Goal: Transaction & Acquisition: Subscribe to service/newsletter

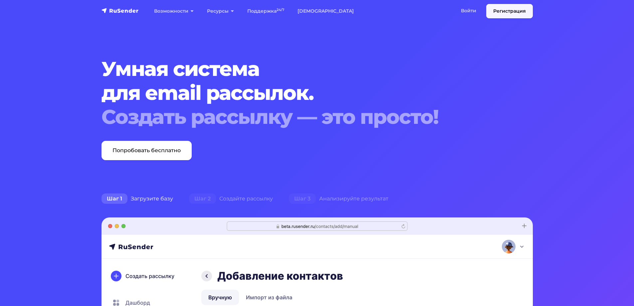
click at [510, 10] on link "Регистрация" at bounding box center [509, 11] width 47 height 14
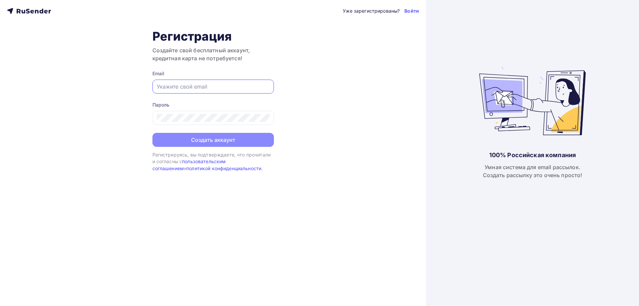
click at [213, 85] on input "text" at bounding box center [213, 87] width 113 height 8
type input "в"
type input "[EMAIL_ADDRESS][DOMAIN_NAME]"
click at [112, 115] on div "Уже зарегистрированы? Войти Регистрация Создайте свой бесплатный аккаунт, креди…" at bounding box center [213, 153] width 426 height 306
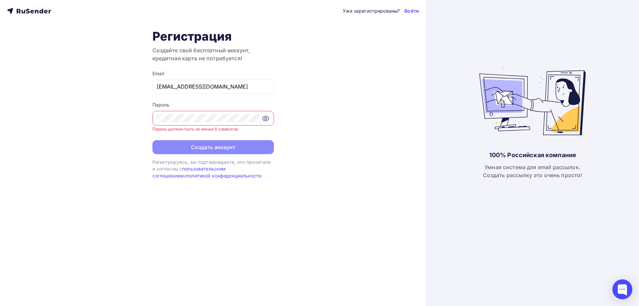
click at [267, 119] on icon at bounding box center [266, 119] width 8 height 8
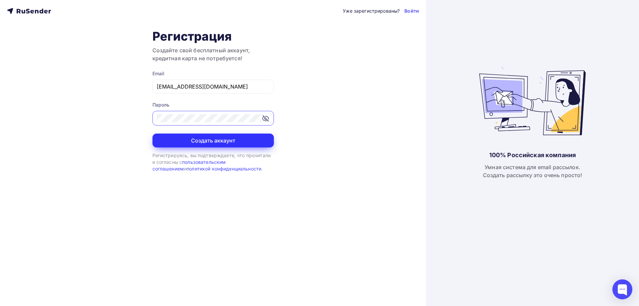
click at [247, 137] on button "Создать аккаунт" at bounding box center [213, 141] width 122 height 14
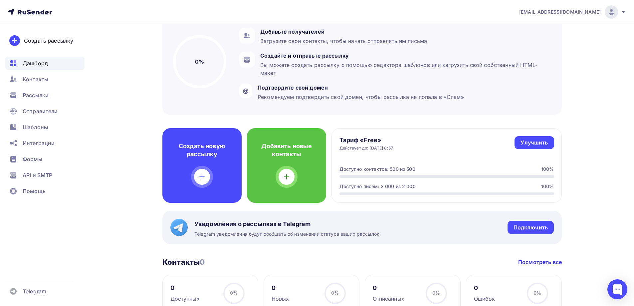
scroll to position [67, 0]
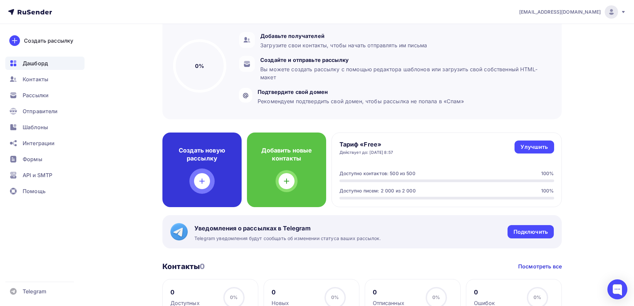
drag, startPoint x: 192, startPoint y: 172, endPoint x: 180, endPoint y: 180, distance: 14.7
click at [180, 180] on div "Создать новую рассылку" at bounding box center [201, 170] width 79 height 75
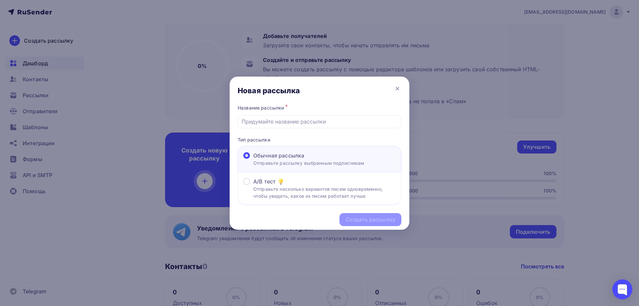
click at [316, 162] on p "Отправьте рассылку выбранным подписчикам" at bounding box center [308, 162] width 111 height 7
click at [253, 159] on input "Обычная рассылка Отправьте рассылку выбранным подписчикам" at bounding box center [253, 159] width 0 height 0
click at [287, 124] on input "text" at bounding box center [320, 122] width 156 height 8
type input "N"
type input "Test"
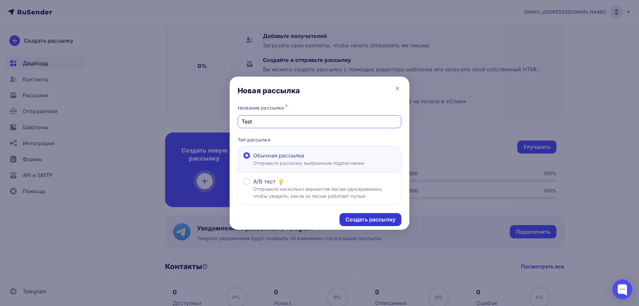
click at [384, 220] on div "Создать рассылку" at bounding box center [371, 220] width 50 height 8
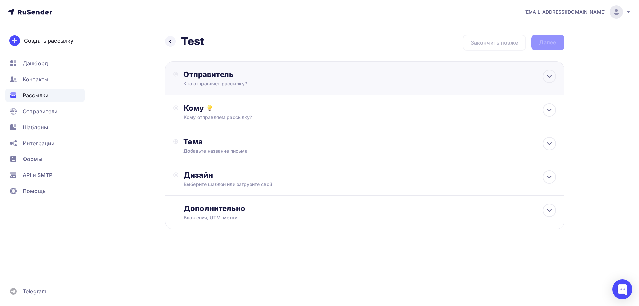
click at [287, 77] on div "Отправитель" at bounding box center [255, 74] width 144 height 9
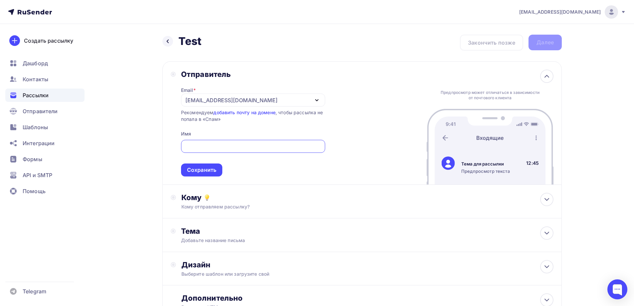
click at [125, 214] on div "Назад Test Test Закончить позже Далее Отправитель Email * [EMAIL_ADDRESS][DOMAI…" at bounding box center [317, 193] width 546 height 338
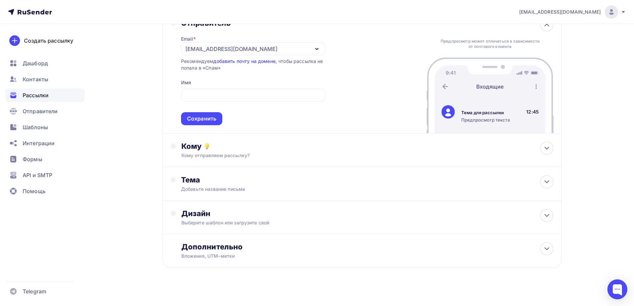
scroll to position [56, 0]
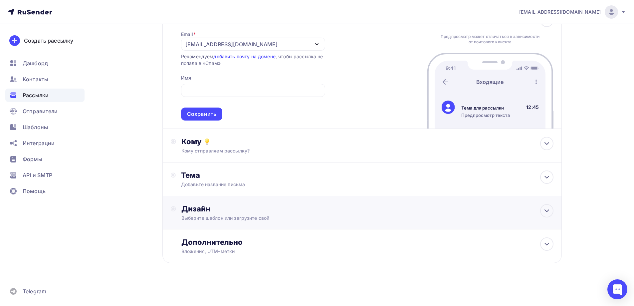
click at [259, 207] on div "Дизайн" at bounding box center [367, 208] width 372 height 9
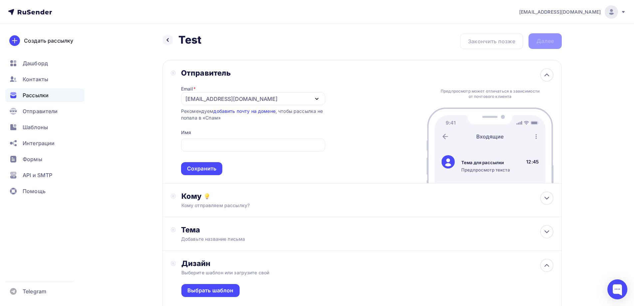
scroll to position [0, 0]
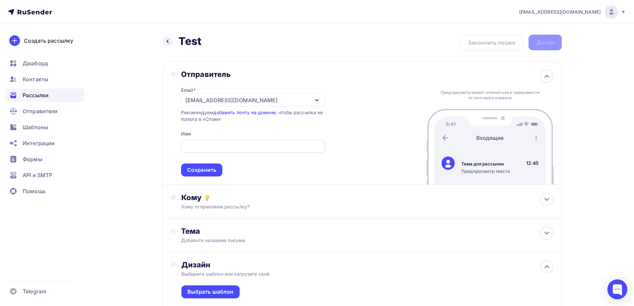
click at [246, 147] on input "text" at bounding box center [253, 146] width 137 height 8
click at [260, 124] on div "Email * [EMAIL_ADDRESS][DOMAIN_NAME] [EMAIL_ADDRESS][DOMAIN_NAME] Добавить отпр…" at bounding box center [253, 128] width 144 height 98
click at [318, 95] on div "[EMAIL_ADDRESS][DOMAIN_NAME]" at bounding box center [253, 100] width 144 height 13
click at [364, 114] on div "Отправитель Email * [EMAIL_ADDRESS][DOMAIN_NAME] [EMAIL_ADDRESS][DOMAIN_NAME] Д…" at bounding box center [362, 123] width 400 height 124
click at [189, 196] on div "Кому" at bounding box center [367, 197] width 372 height 9
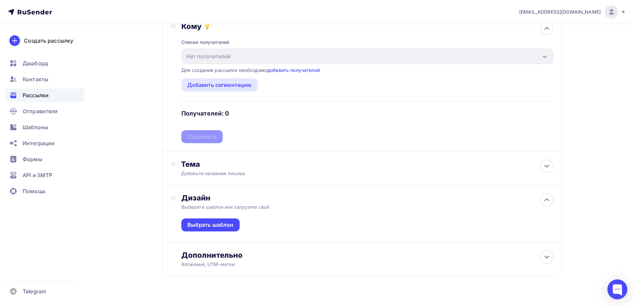
scroll to position [184, 0]
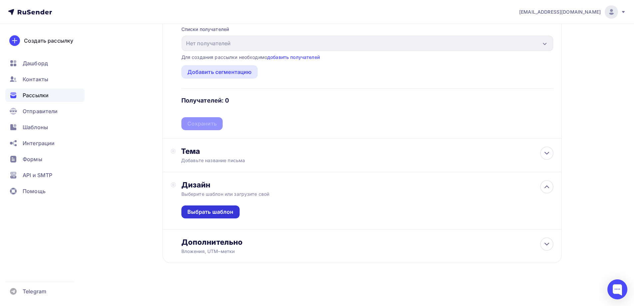
click at [196, 210] on div "Выбрать шаблон" at bounding box center [210, 212] width 46 height 8
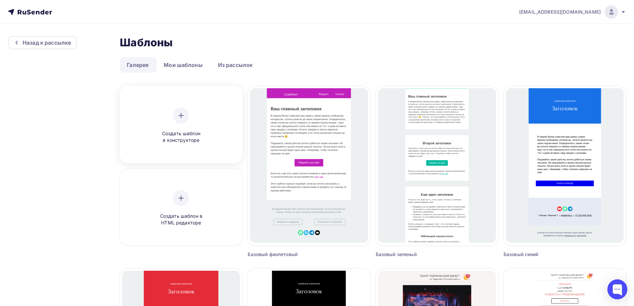
click at [224, 128] on div "Создать шаблон в конструкторе" at bounding box center [181, 125] width 118 height 75
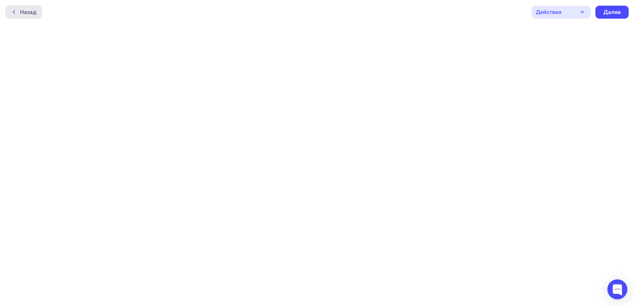
click at [29, 10] on div "Назад" at bounding box center [28, 12] width 16 height 8
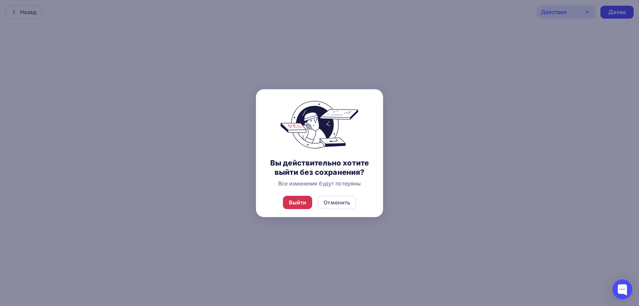
click at [293, 201] on div "Выйти" at bounding box center [298, 202] width 18 height 8
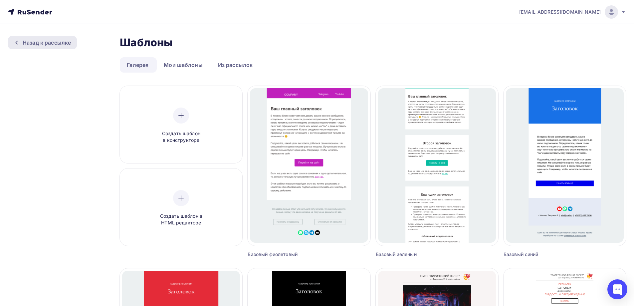
click at [46, 44] on div "Назад к рассылке" at bounding box center [47, 43] width 48 height 8
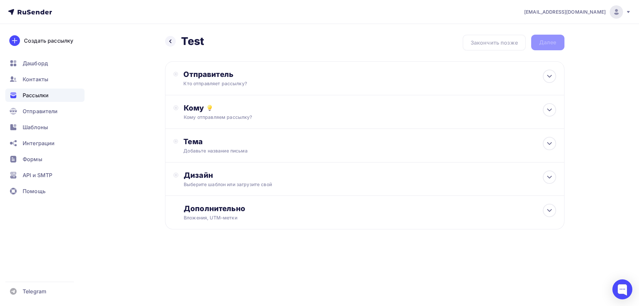
click at [630, 9] on icon at bounding box center [628, 11] width 5 height 5
click at [534, 45] on span "[DEMOGRAPHIC_DATA]" at bounding box center [561, 43] width 61 height 8
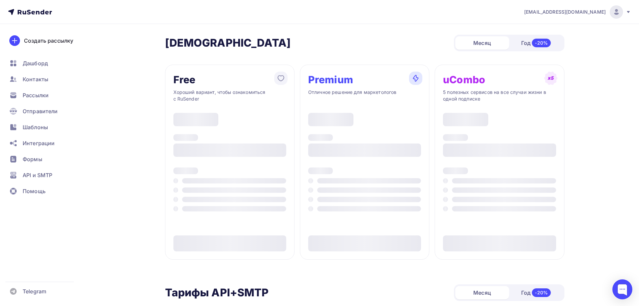
type input "500"
type input "100"
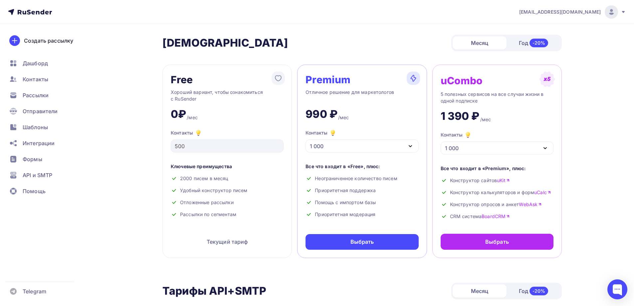
click at [330, 146] on div "1 000" at bounding box center [362, 146] width 113 height 13
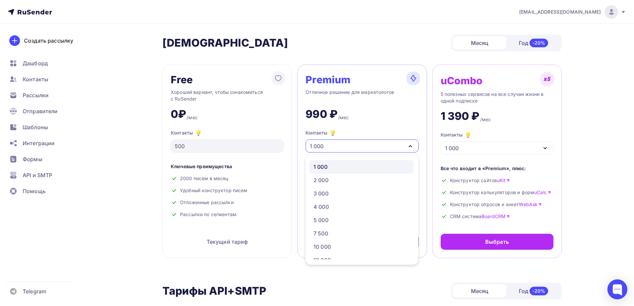
click at [330, 146] on div "1 000" at bounding box center [362, 146] width 113 height 13
